Goal: Task Accomplishment & Management: Use online tool/utility

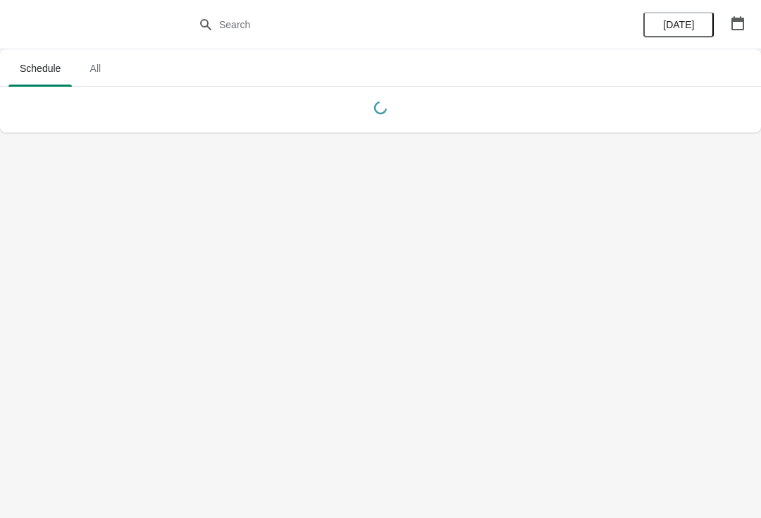
click at [709, 487] on body "Schedule All Schedule All [DATE]" at bounding box center [380, 259] width 761 height 518
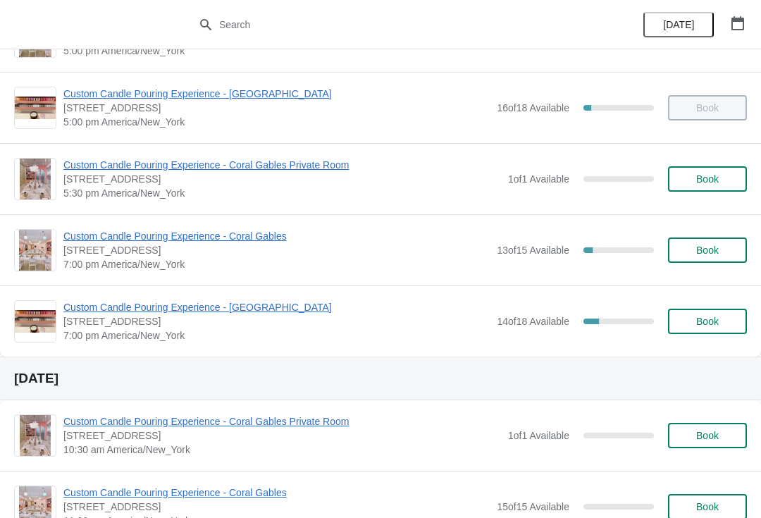
scroll to position [703, 0]
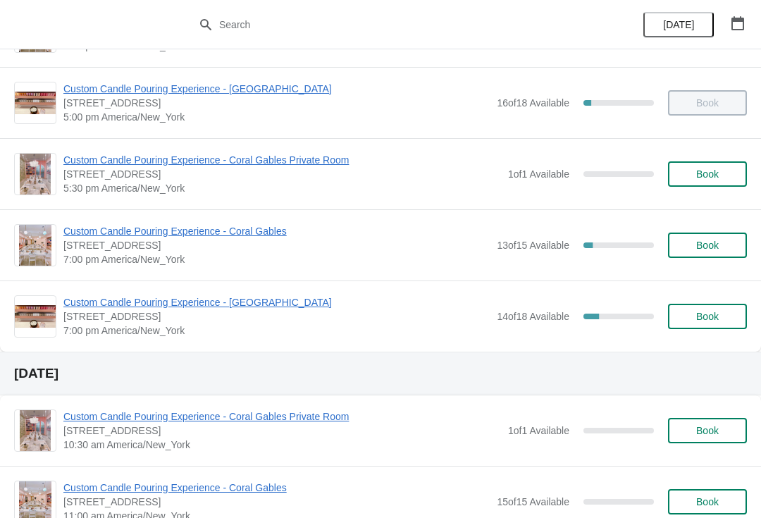
click at [142, 295] on span "Custom Candle Pouring Experience - [GEOGRAPHIC_DATA]" at bounding box center [276, 302] width 426 height 14
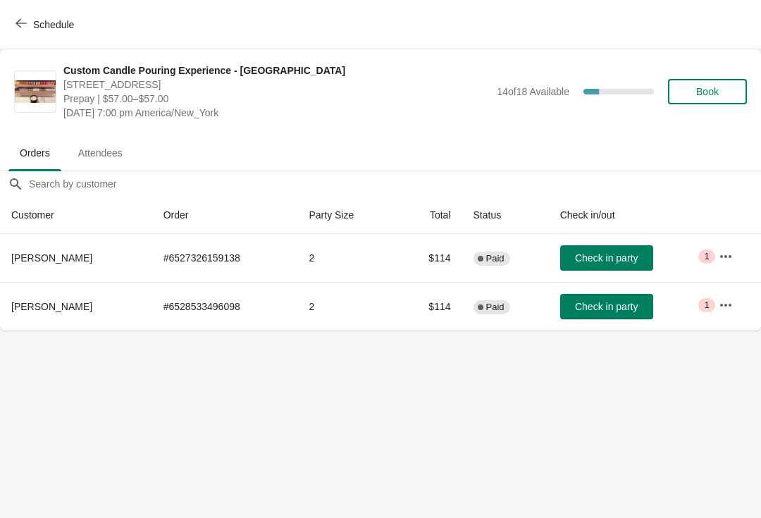
click at [696, 86] on span "Book" at bounding box center [707, 91] width 23 height 11
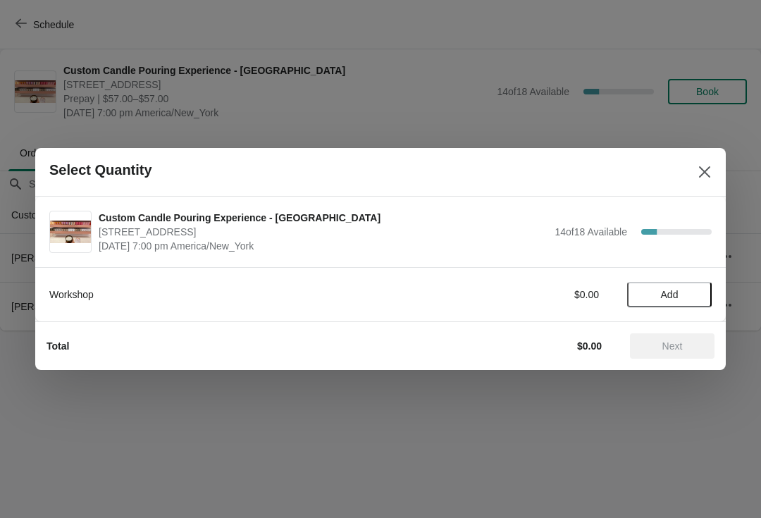
click at [661, 296] on span "Add" at bounding box center [670, 294] width 18 height 11
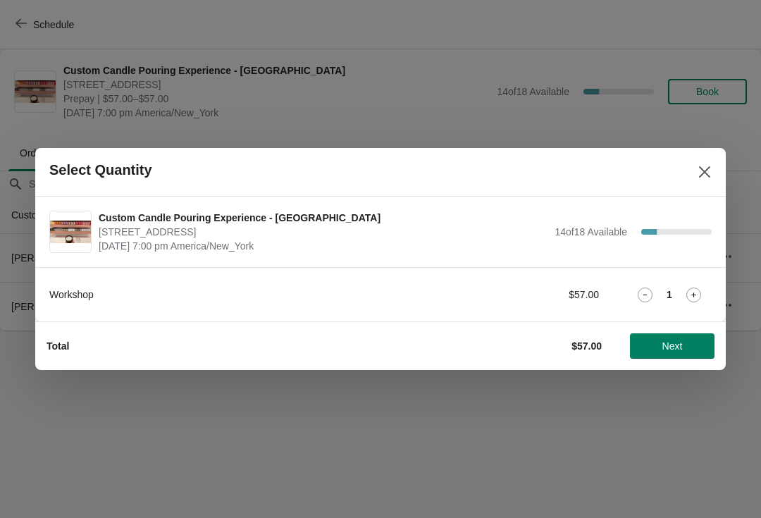
click at [680, 299] on div "1" at bounding box center [669, 294] width 85 height 15
click at [694, 289] on icon at bounding box center [693, 294] width 15 height 15
click at [678, 346] on span "Next" at bounding box center [672, 345] width 20 height 11
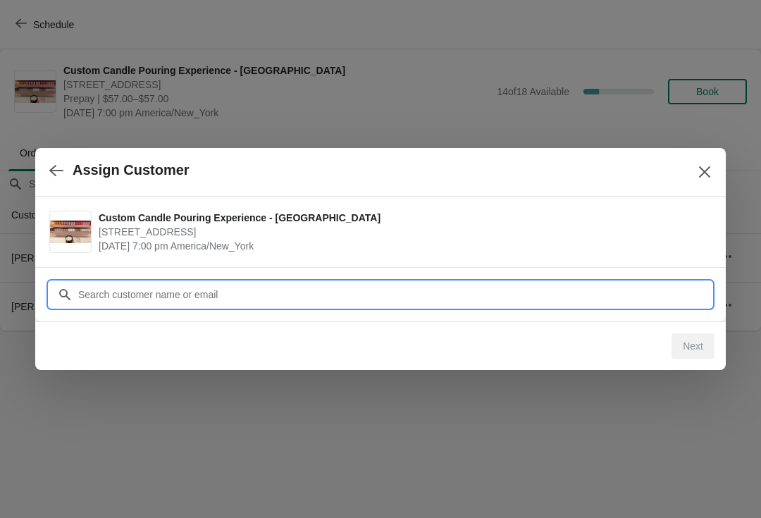
click at [340, 288] on input "Customer" at bounding box center [394, 294] width 634 height 25
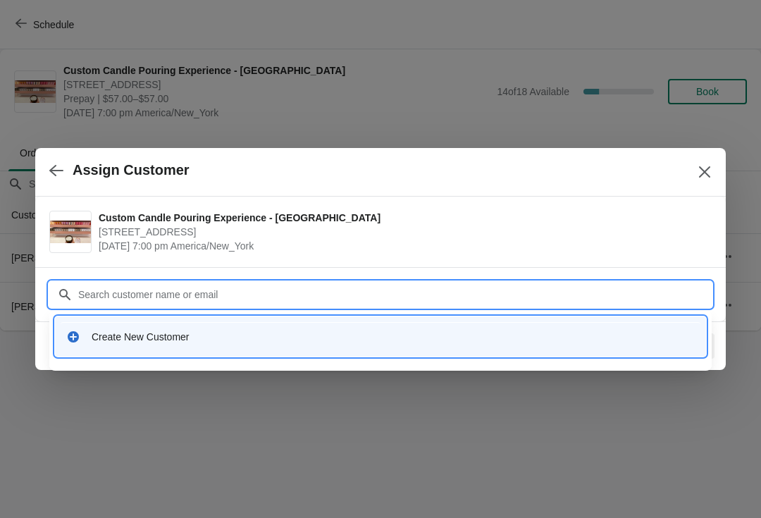
click at [213, 339] on div "Create New Customer" at bounding box center [393, 337] width 603 height 14
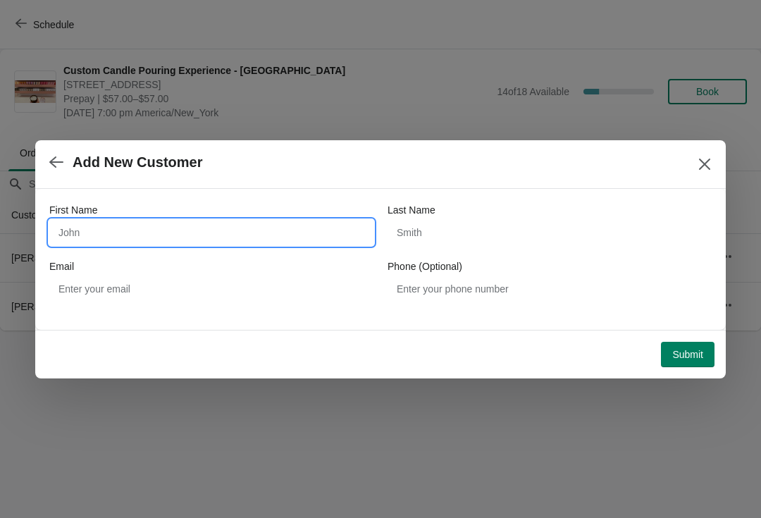
click at [191, 223] on input "First Name" at bounding box center [211, 232] width 324 height 25
type input "Mecca"
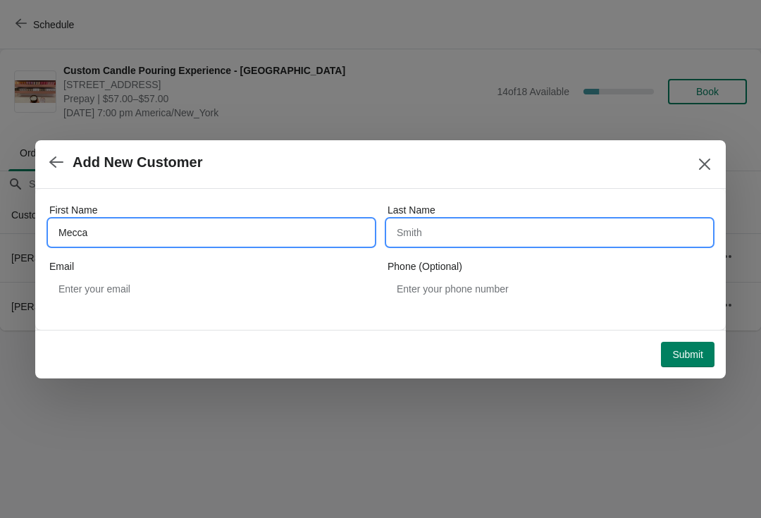
click at [478, 243] on input "Last Name" at bounding box center [549, 232] width 324 height 25
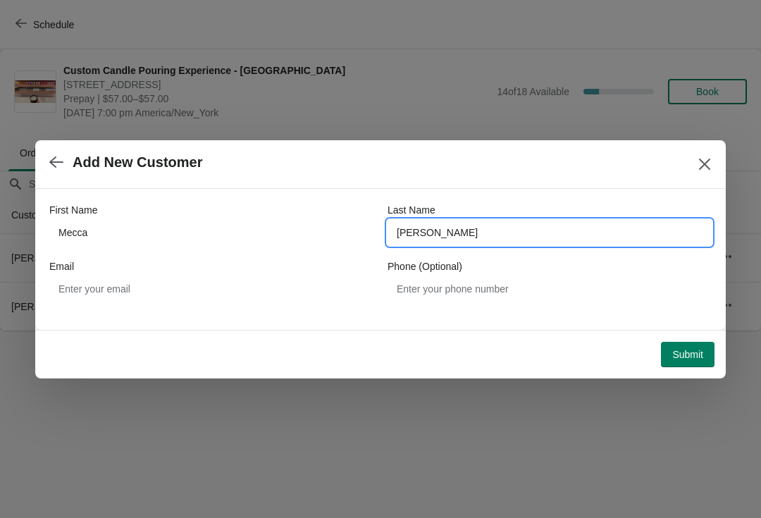
type input "[PERSON_NAME]"
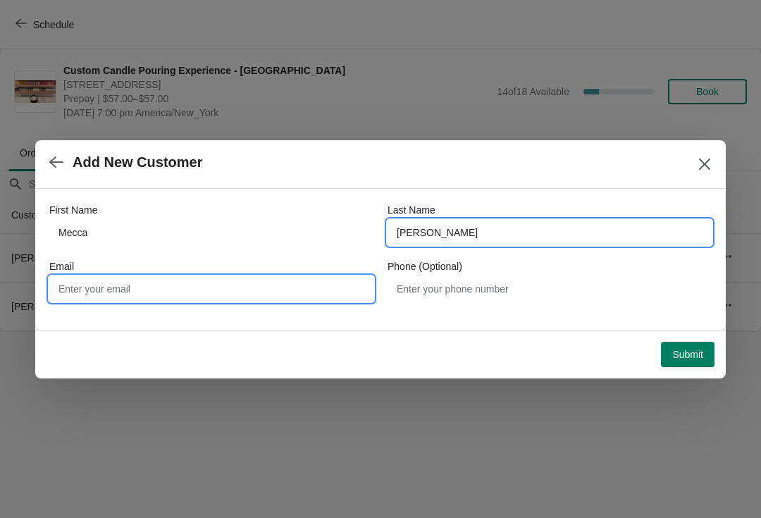
click at [180, 299] on input "Email" at bounding box center [211, 288] width 324 height 25
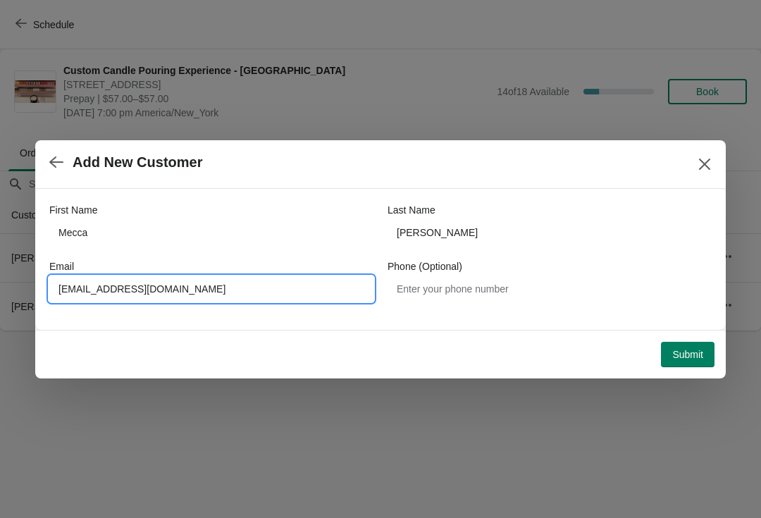
type input "[EMAIL_ADDRESS][DOMAIN_NAME]"
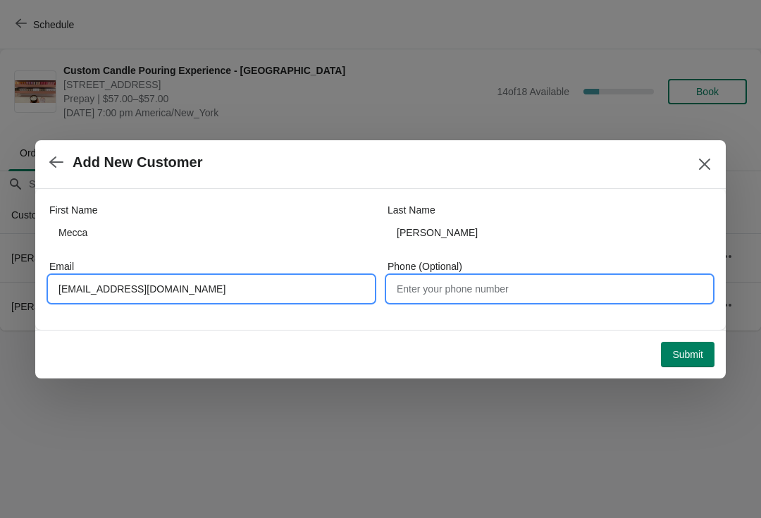
click at [490, 299] on input "Phone (Optional)" at bounding box center [549, 288] width 324 height 25
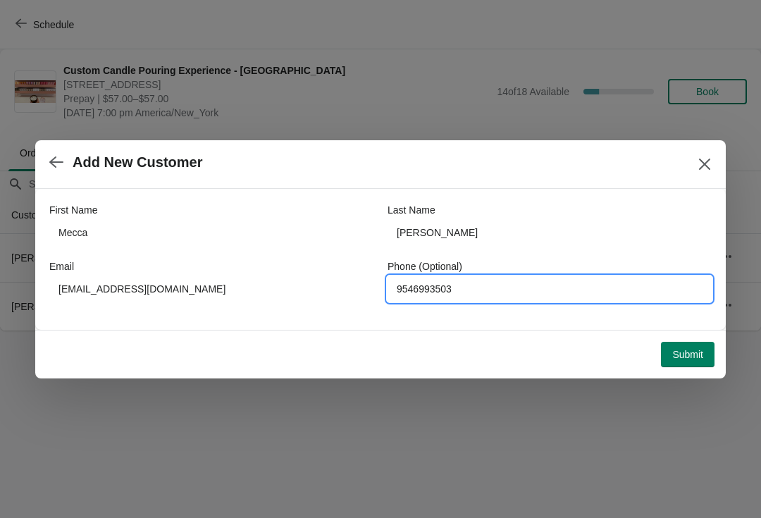
type input "9546993503"
click at [696, 354] on span "Submit" at bounding box center [687, 354] width 31 height 11
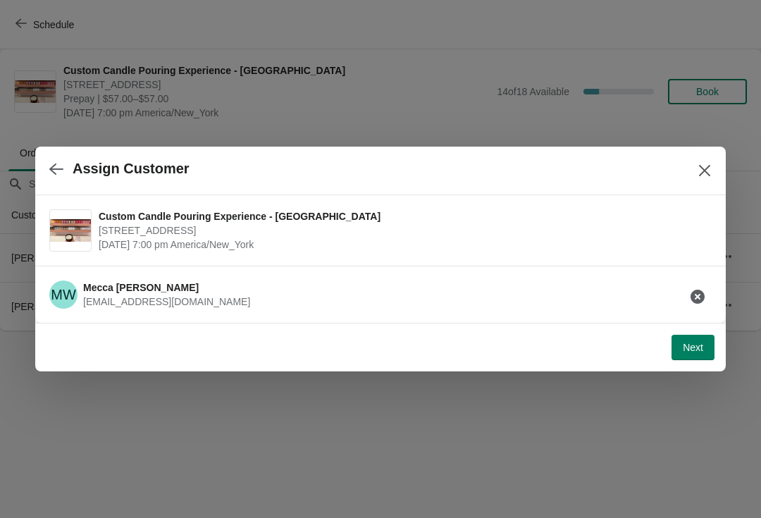
click at [684, 349] on span "Next" at bounding box center [692, 347] width 20 height 11
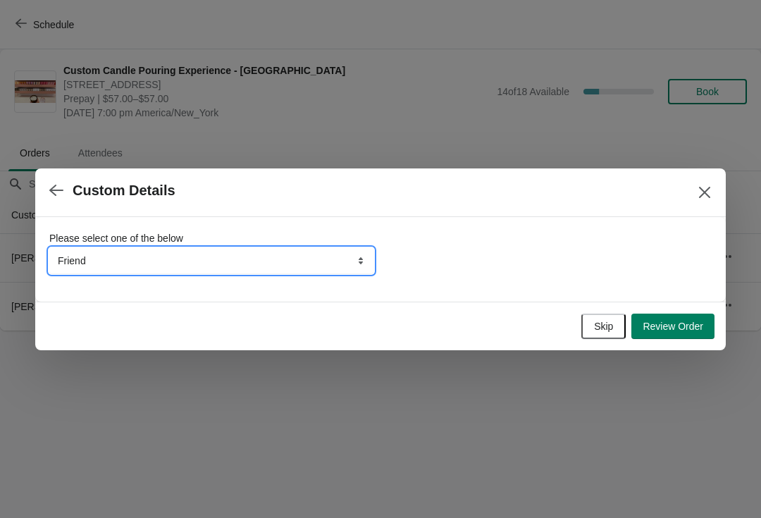
click at [254, 264] on select "Friend Instagram Google Walk-by Attended an event Tiktok Yelp" at bounding box center [211, 260] width 324 height 25
select select "Google"
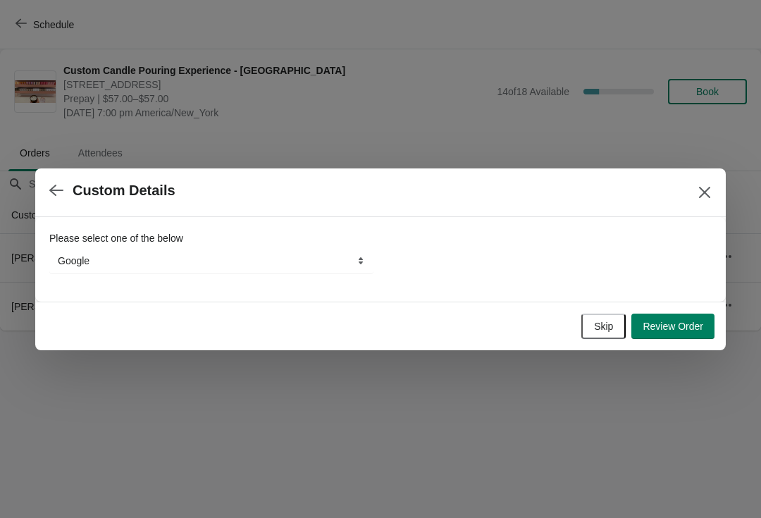
click at [677, 337] on button "Review Order" at bounding box center [672, 325] width 83 height 25
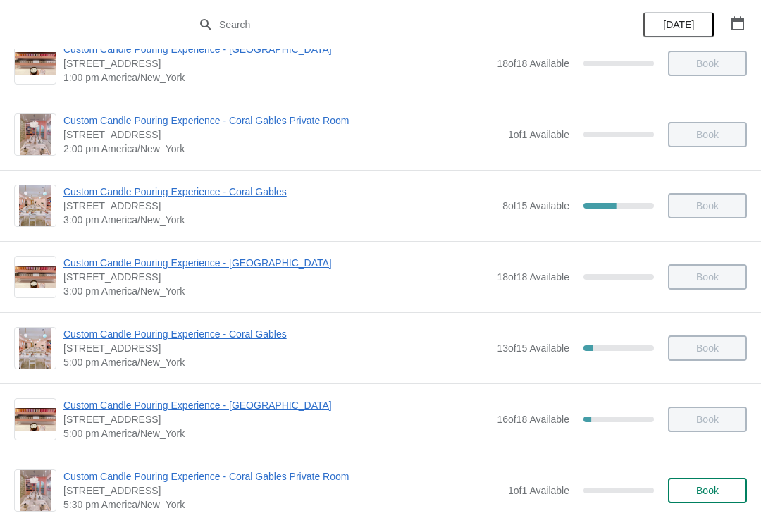
scroll to position [402, 0]
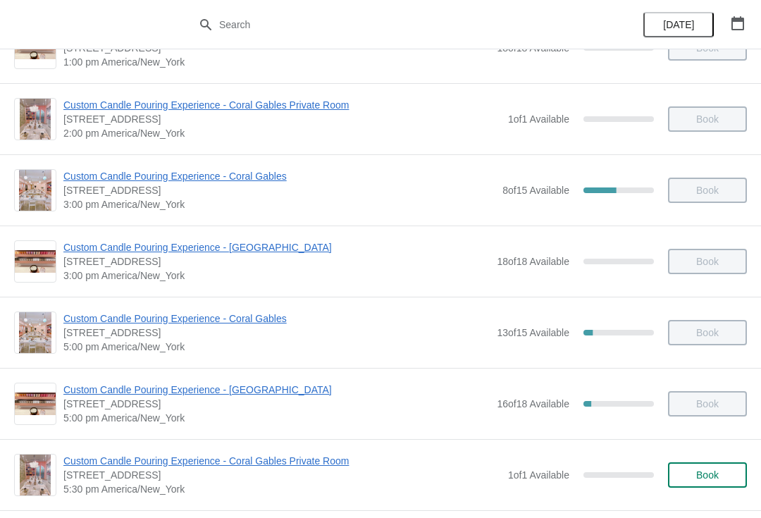
click at [412, 140] on div "Custom Candle Pouring Experience - Coral Gables Private Room 154 Giralda Avenue…" at bounding box center [380, 118] width 761 height 71
click at [330, 111] on span "Custom Candle Pouring Experience - Coral Gables Private Room" at bounding box center [281, 105] width 437 height 14
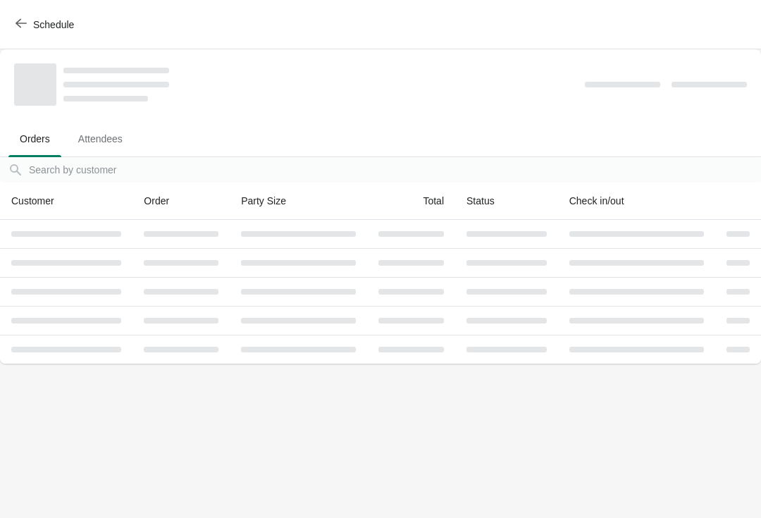
scroll to position [0, 0]
click at [399, 202] on th "Total" at bounding box center [411, 200] width 88 height 37
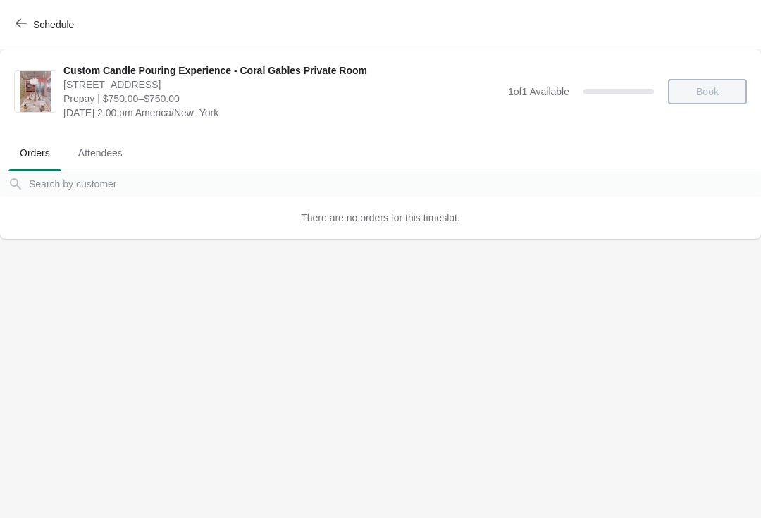
click at [56, 32] on button "Schedule" at bounding box center [46, 24] width 78 height 25
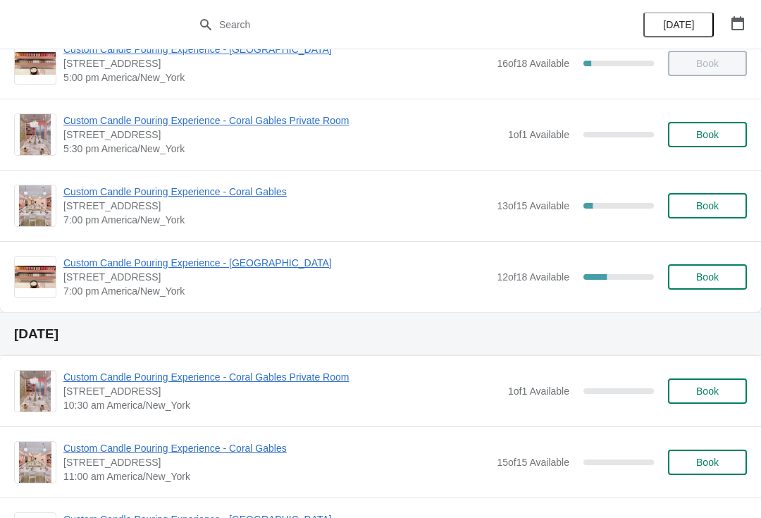
scroll to position [744, 0]
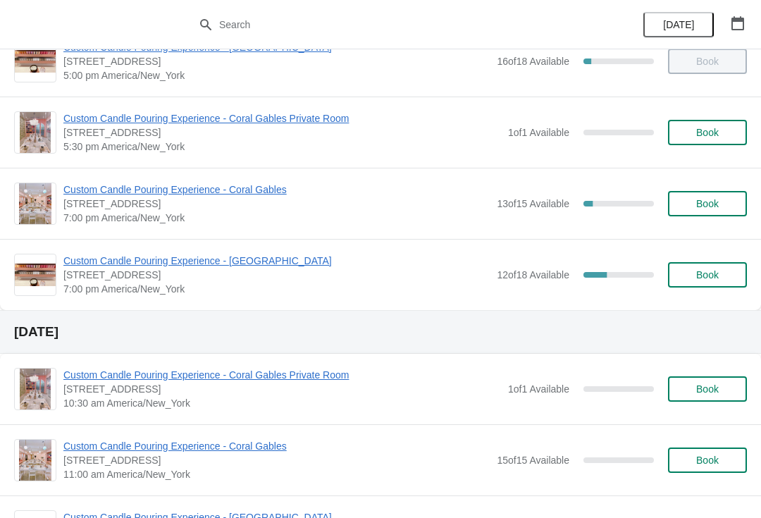
click at [152, 267] on span "Custom Candle Pouring Experience - [GEOGRAPHIC_DATA]" at bounding box center [276, 261] width 426 height 14
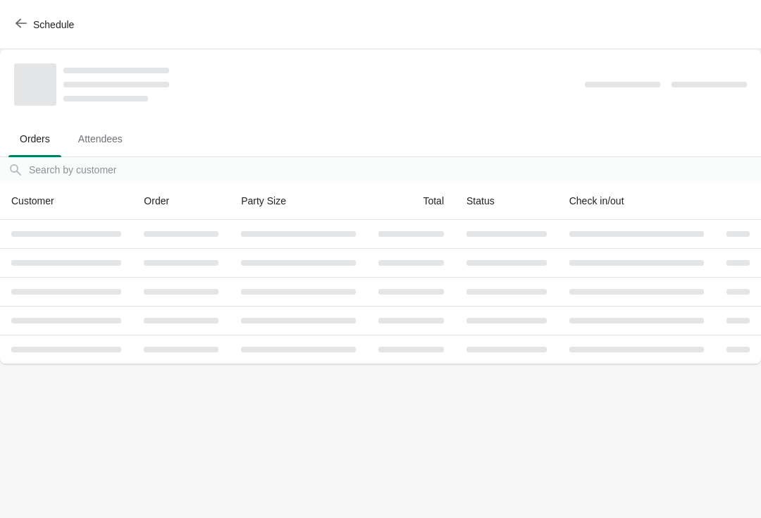
scroll to position [0, 0]
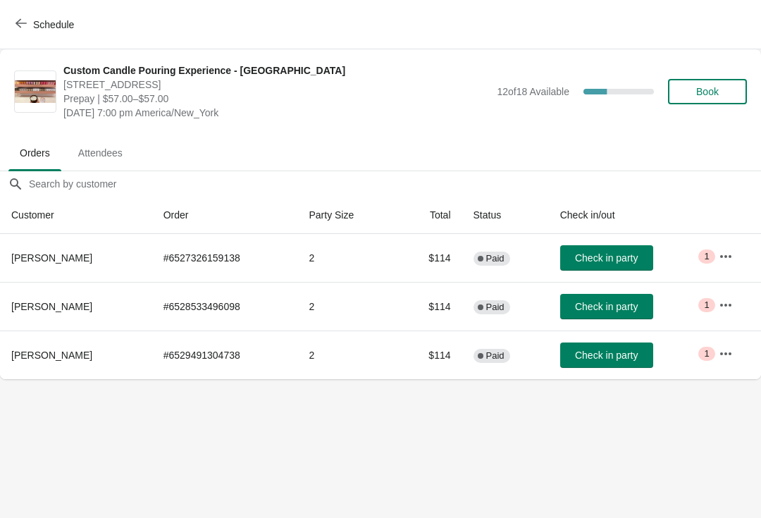
click at [609, 306] on span "Check in party" at bounding box center [606, 306] width 63 height 11
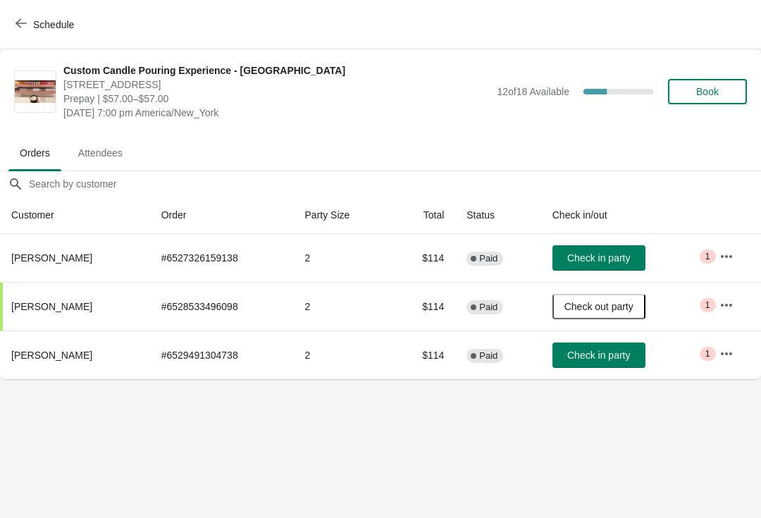
click at [613, 367] on button "Check in party" at bounding box center [598, 354] width 93 height 25
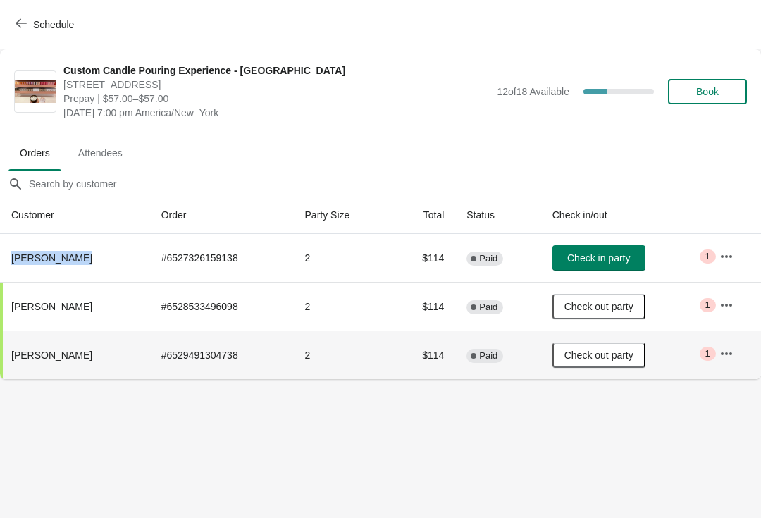
copy span "[PERSON_NAME]"
click at [591, 256] on span "Check in party" at bounding box center [598, 257] width 63 height 11
